Goal: Find specific page/section: Find specific page/section

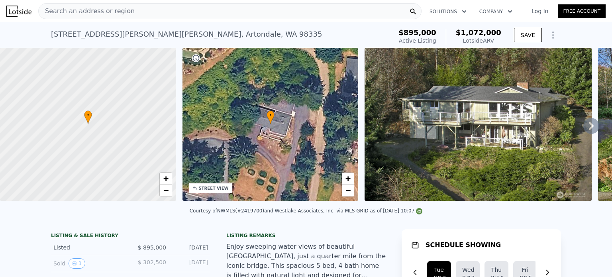
click at [105, 14] on span "Search an address or region" at bounding box center [87, 11] width 96 height 10
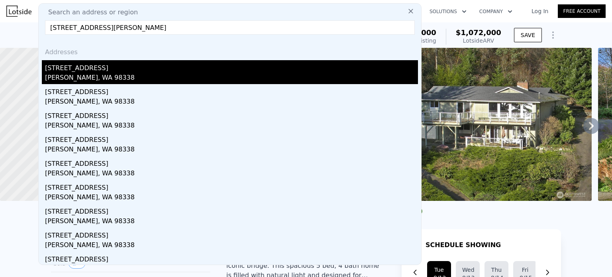
type input "26221 89th Av Ct E, Graham, WA 9833"
click at [100, 72] on div "26221 89th Avenue Ct E" at bounding box center [231, 66] width 373 height 13
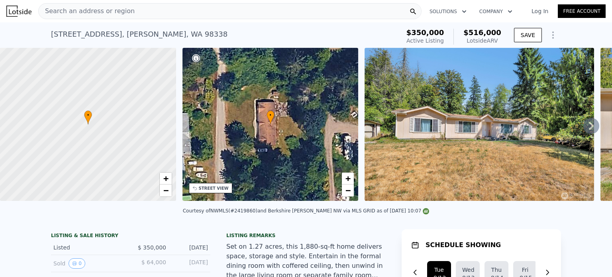
click at [103, 9] on span "Search an address or region" at bounding box center [87, 11] width 96 height 10
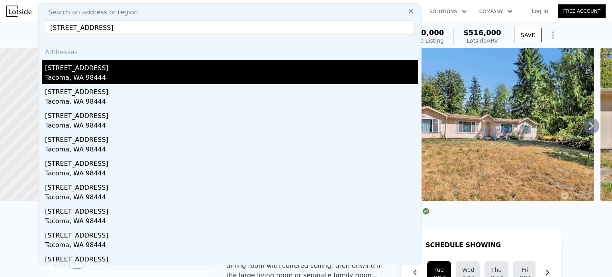
type input "521 128th St S, Tacoma, WA 98444"
click at [104, 76] on div "Tacoma, WA 98444" at bounding box center [231, 78] width 373 height 11
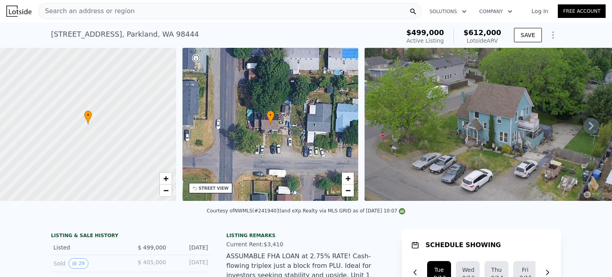
click at [138, 18] on div "Search an address or region" at bounding box center [230, 11] width 384 height 16
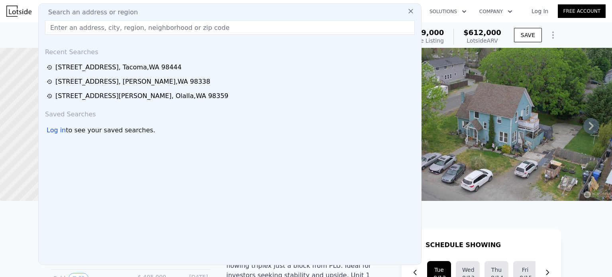
paste input "4009 32nd Av Ct NW, Gig Harbor, WA 98335"
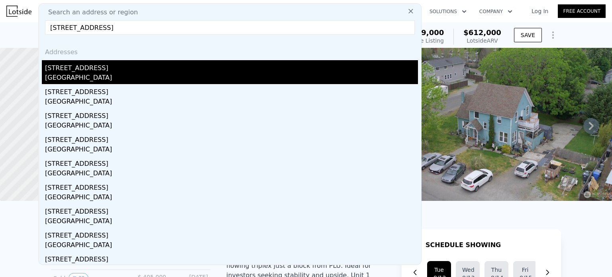
type input "4009 32nd Av Ct NW, Gig Harbor, WA 98335"
click at [115, 79] on div "Gig Harbor, WA 98335" at bounding box center [231, 78] width 373 height 11
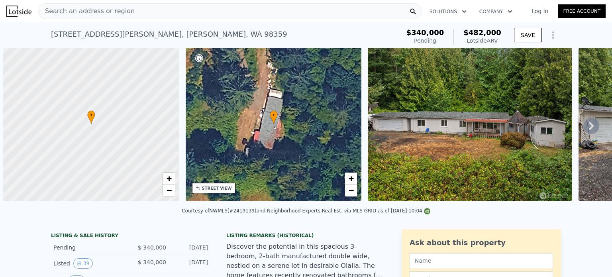
scroll to position [0, 3]
